Goal: Information Seeking & Learning: Find specific fact

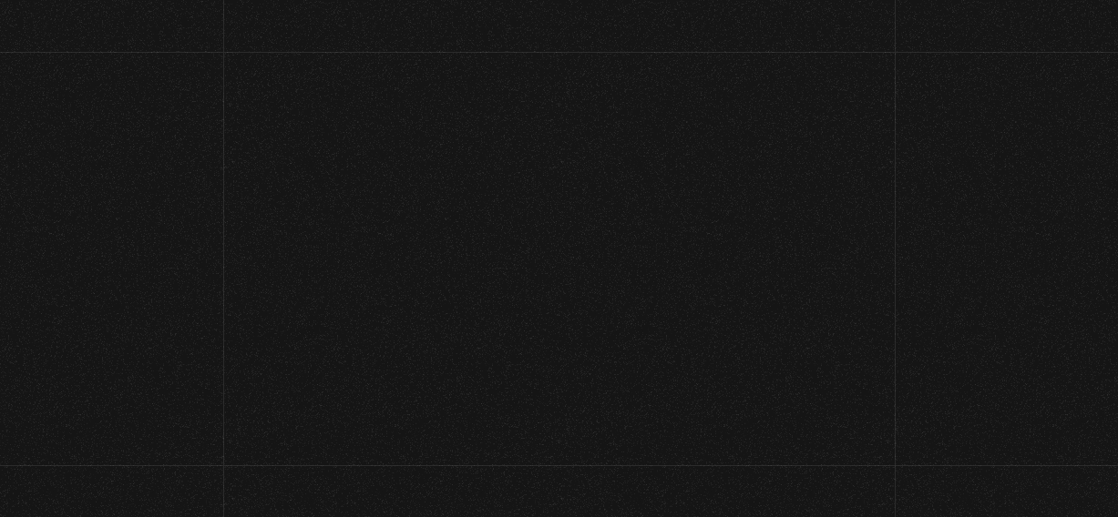
scroll to position [426, 0]
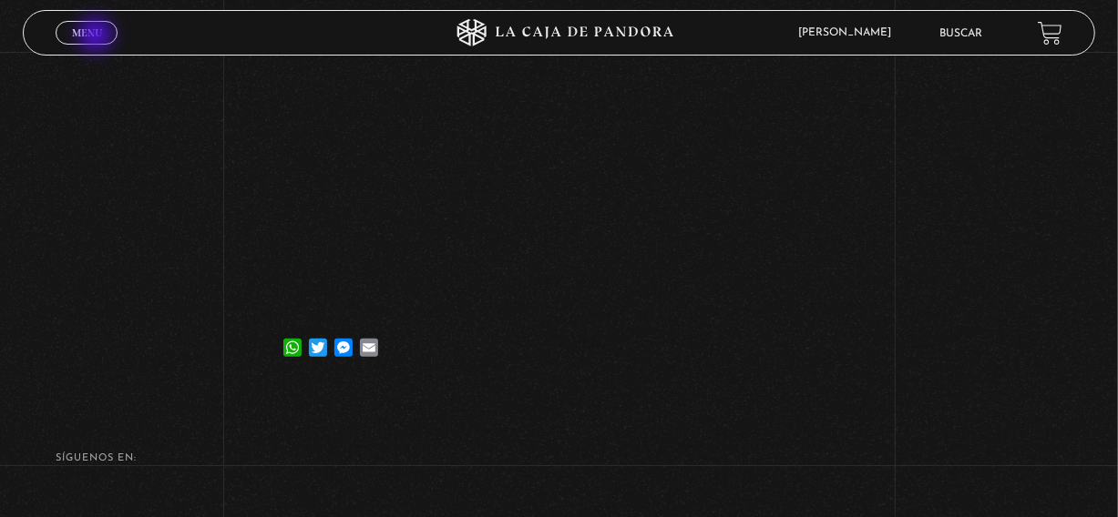
click at [97, 36] on span "Menu" at bounding box center [87, 32] width 30 height 11
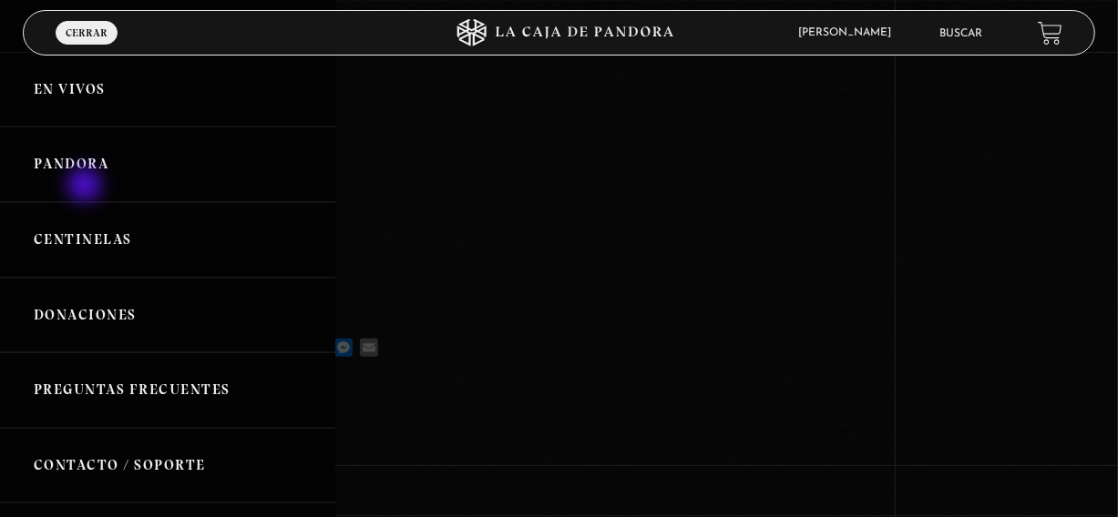
click at [87, 187] on link "Pandora" at bounding box center [167, 165] width 335 height 76
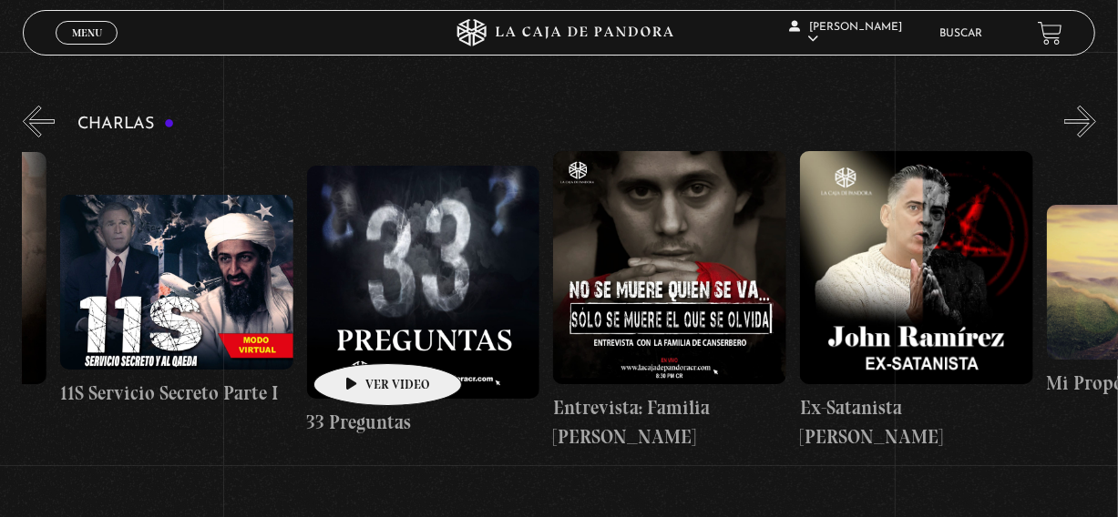
scroll to position [0, 616]
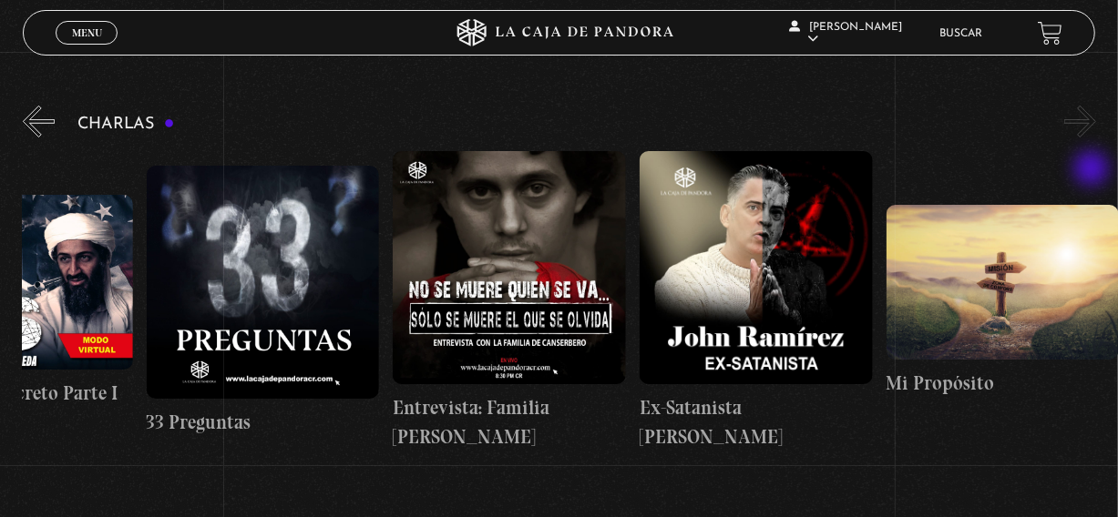
click at [1093, 138] on button "»" at bounding box center [1080, 122] width 32 height 32
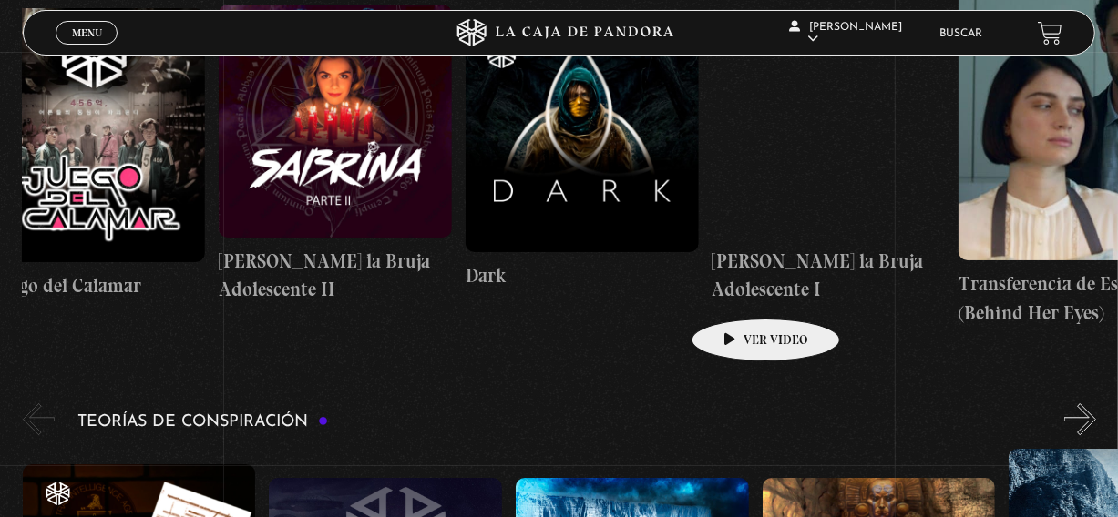
scroll to position [0, 4561]
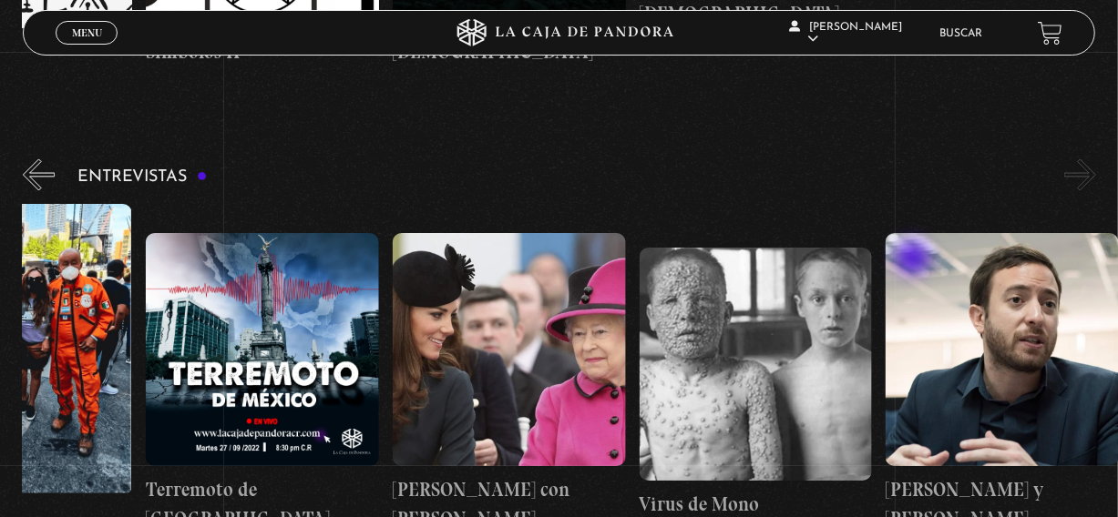
scroll to position [6158, 0]
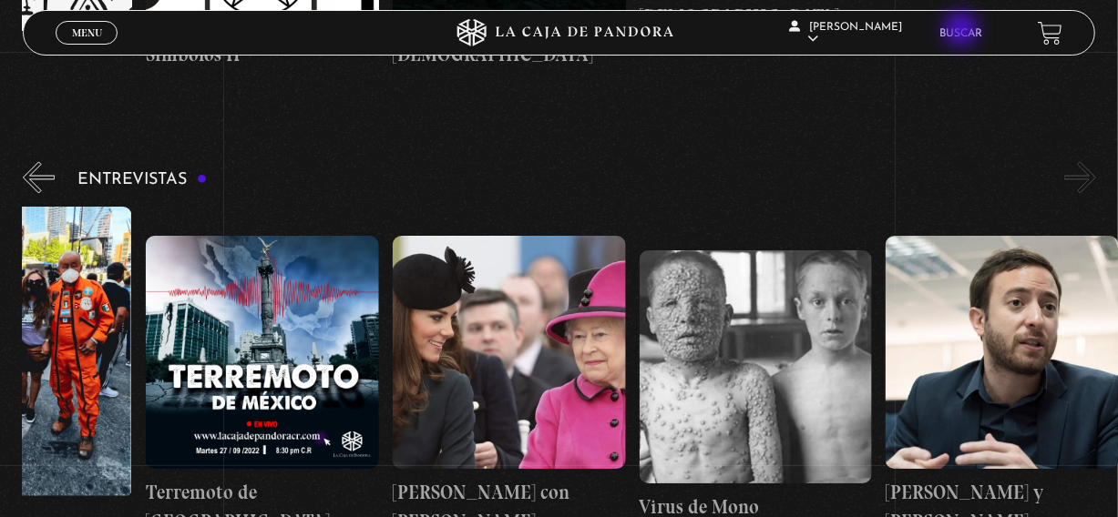
click at [963, 31] on link "Buscar" at bounding box center [961, 33] width 43 height 11
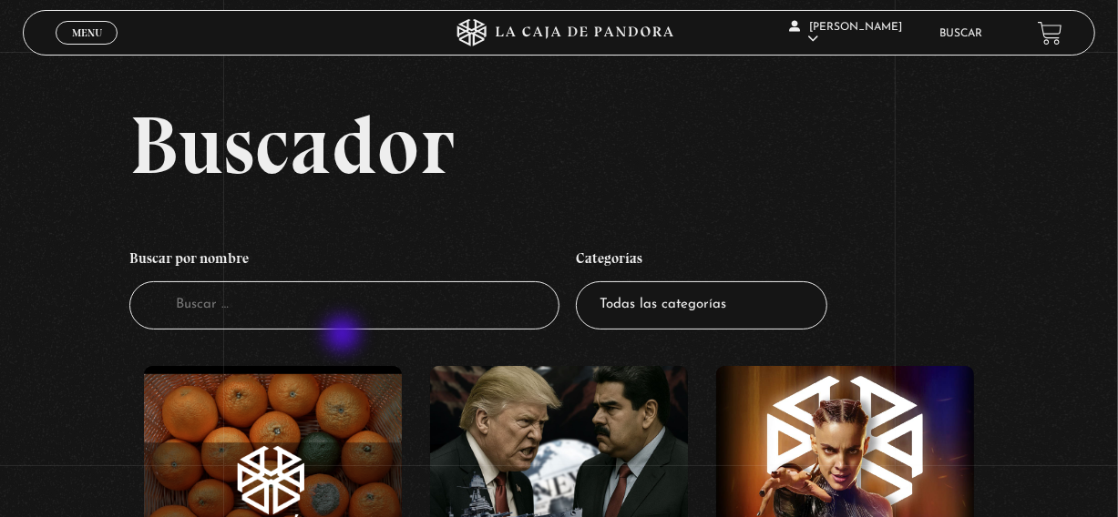
click at [344, 330] on input "Buscador" at bounding box center [343, 306] width 429 height 48
type input "cristo"
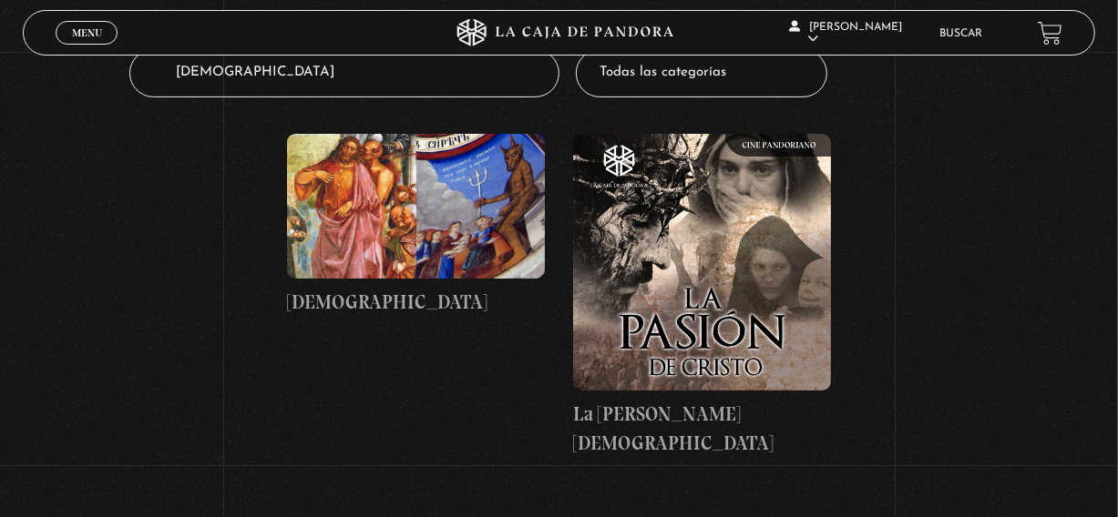
scroll to position [236, 0]
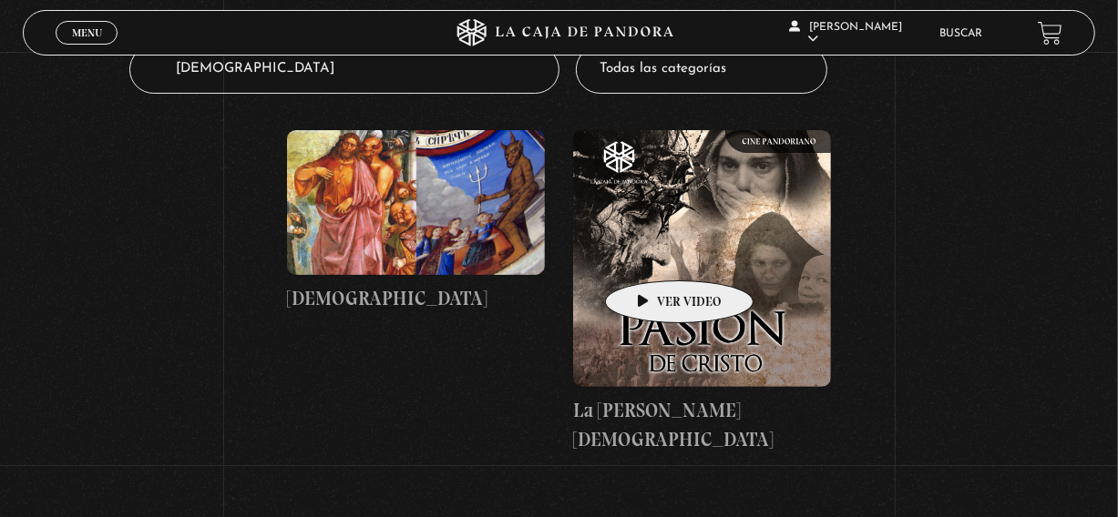
click at [650, 253] on figure at bounding box center [702, 259] width 258 height 258
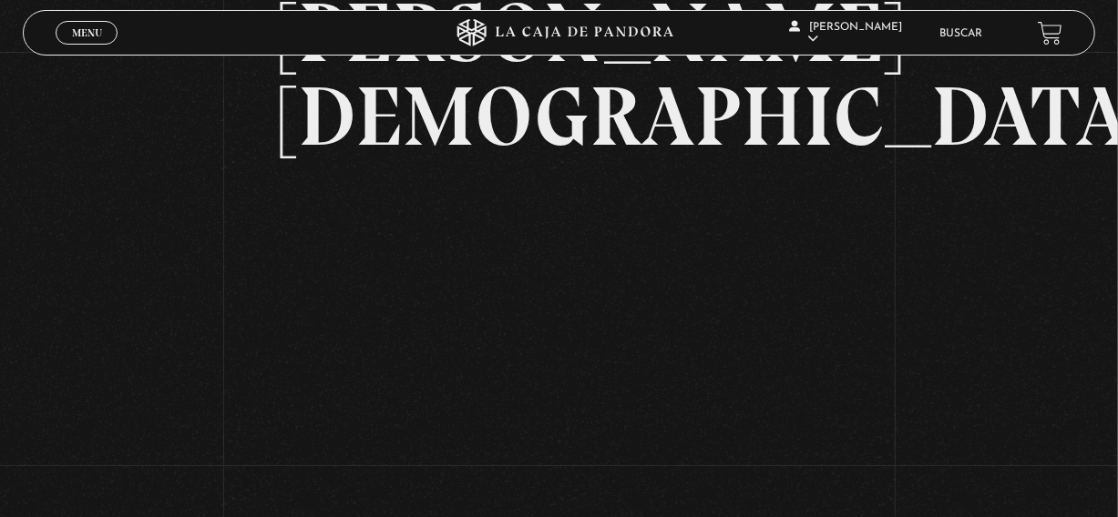
scroll to position [276, 0]
